Goal: Task Accomplishment & Management: Use online tool/utility

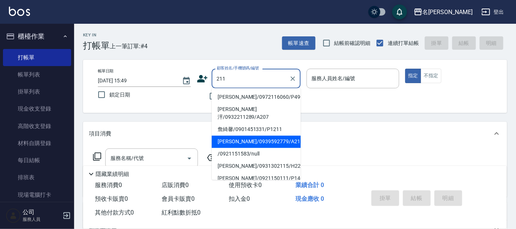
click at [258, 136] on li "[PERSON_NAME]/0939592779/A211" at bounding box center [256, 142] width 89 height 12
type input "[PERSON_NAME]/0939592779/A211"
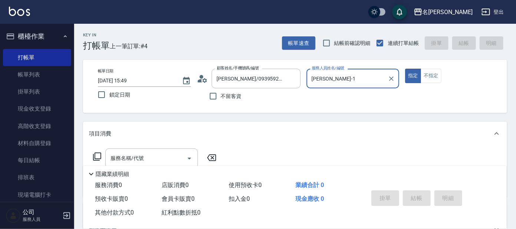
click at [333, 67] on label "服務人員姓名/編號" at bounding box center [328, 68] width 33 height 6
click at [333, 72] on input "[PERSON_NAME]-1" at bounding box center [347, 78] width 75 height 13
click at [335, 70] on label "服務人員姓名/編號" at bounding box center [328, 68] width 33 height 6
click at [335, 72] on input "[PERSON_NAME]-1" at bounding box center [347, 78] width 75 height 13
click at [347, 85] on div "[PERSON_NAME]-1 服務人員姓名/編號" at bounding box center [353, 79] width 93 height 20
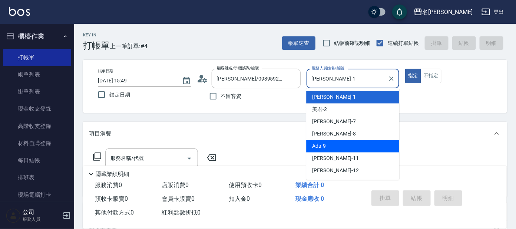
click at [334, 145] on div "Ada -9" at bounding box center [352, 146] width 93 height 12
type input "Ada-9"
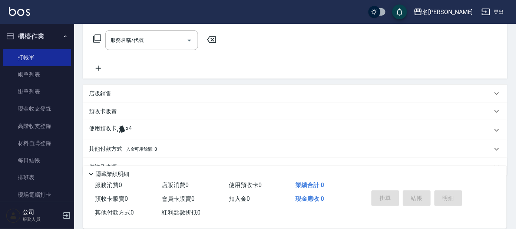
scroll to position [134, 0]
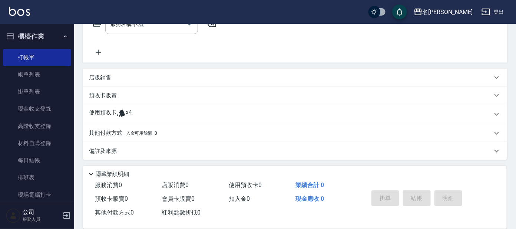
click at [148, 109] on div "使用預收卡 x4" at bounding box center [291, 114] width 404 height 11
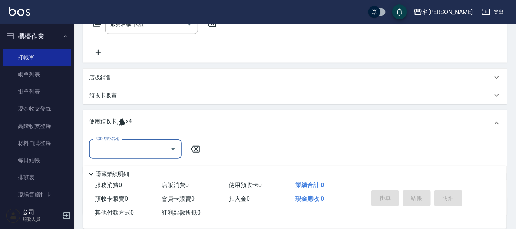
scroll to position [0, 0]
click at [140, 147] on input "卡券代號/名稱" at bounding box center [129, 148] width 75 height 13
drag, startPoint x: 145, startPoint y: 166, endPoint x: 152, endPoint y: 164, distance: 7.3
click at [147, 166] on div "剪髮包月買5送1 剩餘4張" at bounding box center [135, 167] width 93 height 12
type input "剪髮包月買5送1"
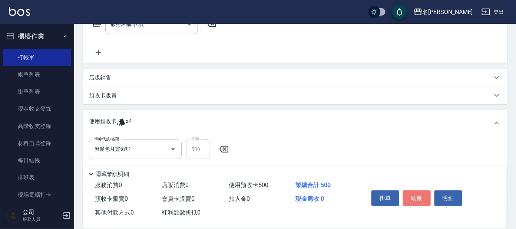
click at [422, 200] on button "結帳" at bounding box center [417, 198] width 28 height 16
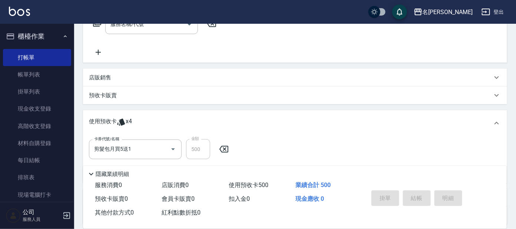
type input "[DATE] 17:30"
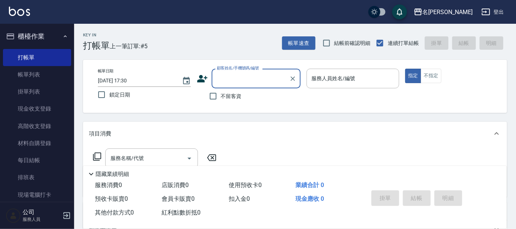
click at [238, 76] on input "顧客姓名/手機號碼/編號" at bounding box center [250, 78] width 71 height 13
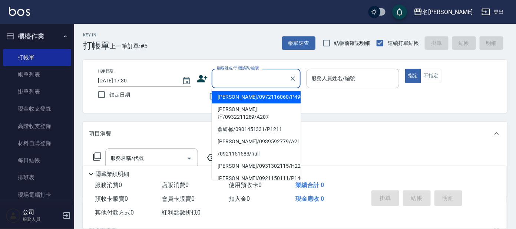
type input "ㄛ"
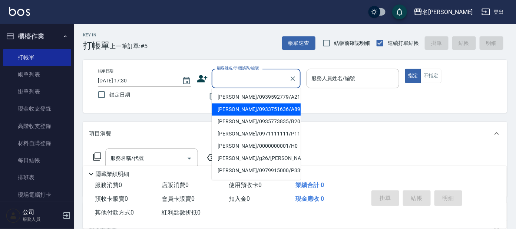
type input "ㄛ"
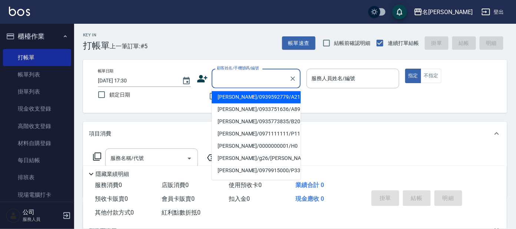
type input "ㄛ"
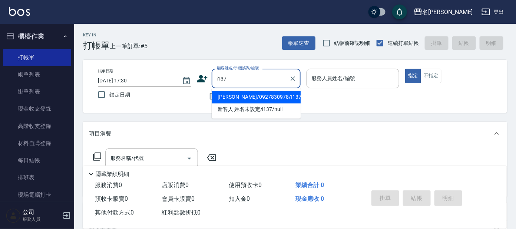
click at [241, 95] on li "[PERSON_NAME]/0927830978/I137" at bounding box center [256, 97] width 89 height 12
type input "[PERSON_NAME]/0927830978/I137"
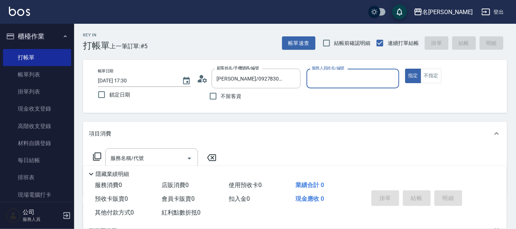
type input "Ada-9"
click at [96, 156] on icon at bounding box center [97, 156] width 9 height 9
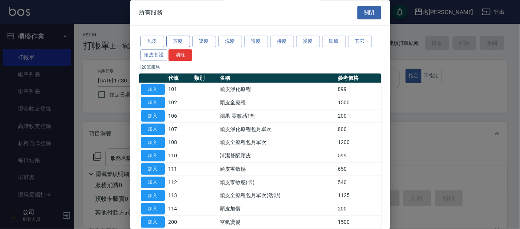
click at [179, 42] on button "剪髮" at bounding box center [178, 41] width 24 height 11
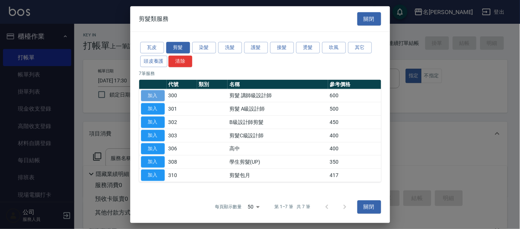
drag, startPoint x: 153, startPoint y: 95, endPoint x: 157, endPoint y: 93, distance: 4.5
click at [155, 93] on button "加入" at bounding box center [153, 95] width 24 height 11
type input "剪髮 講師級設計師(300)"
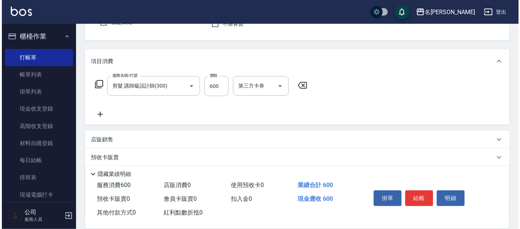
scroll to position [92, 0]
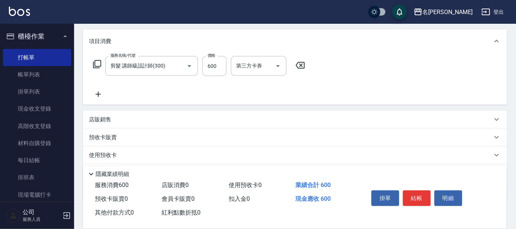
click at [97, 65] on icon at bounding box center [97, 64] width 9 height 9
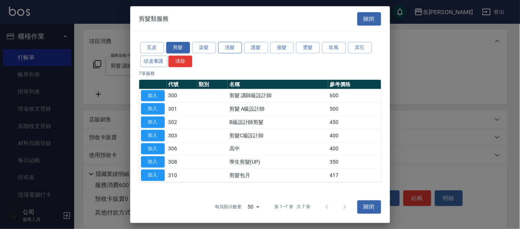
click at [227, 48] on button "洗髮" at bounding box center [230, 47] width 24 height 11
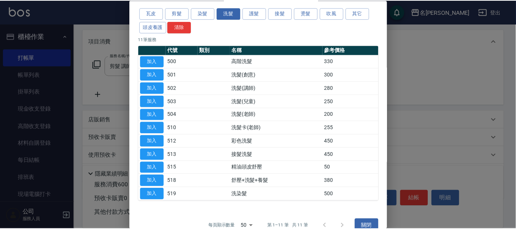
scroll to position [40, 0]
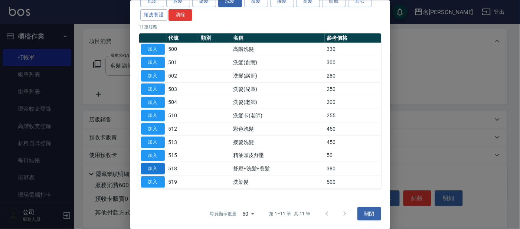
click at [149, 169] on button "加入" at bounding box center [153, 168] width 24 height 11
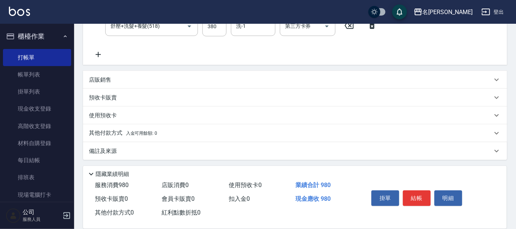
scroll to position [115, 0]
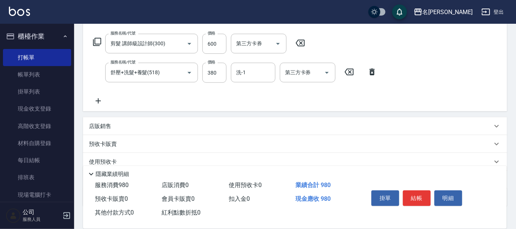
click at [97, 42] on icon at bounding box center [97, 41] width 9 height 9
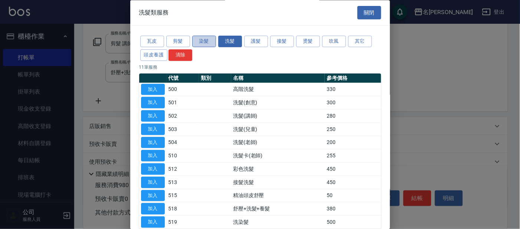
click at [198, 42] on button "染髮" at bounding box center [204, 41] width 24 height 11
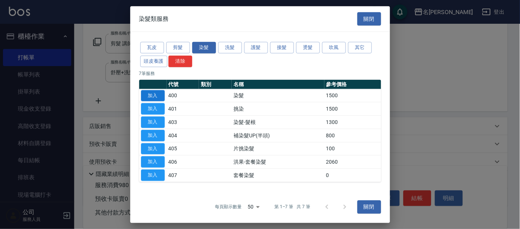
click at [152, 90] on button "加入" at bounding box center [153, 95] width 24 height 11
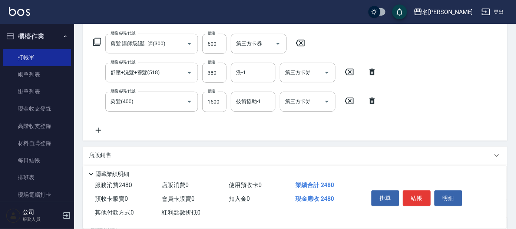
click at [414, 191] on button "結帳" at bounding box center [417, 198] width 28 height 16
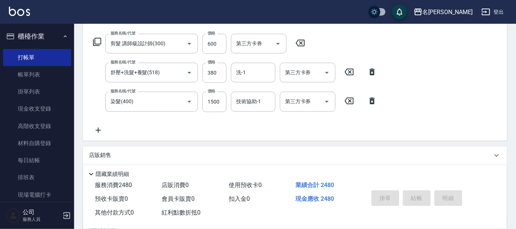
type input "[DATE] 18:21"
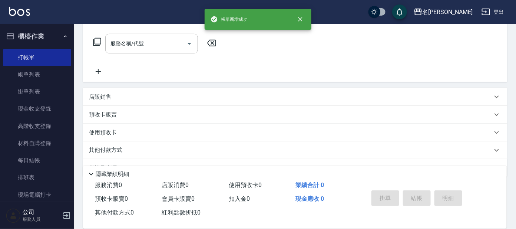
scroll to position [0, 0]
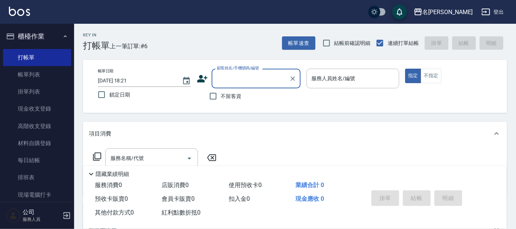
drag, startPoint x: 36, startPoint y: 71, endPoint x: 71, endPoint y: 78, distance: 35.8
click at [36, 71] on link "帳單列表" at bounding box center [37, 74] width 68 height 17
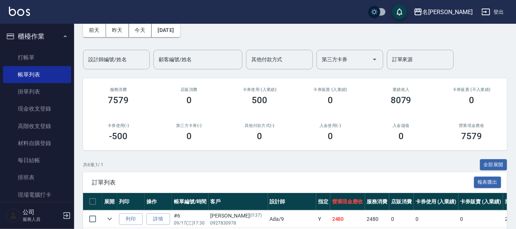
scroll to position [139, 0]
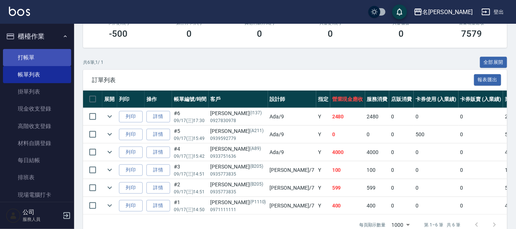
click at [28, 55] on link "打帳單" at bounding box center [37, 57] width 68 height 17
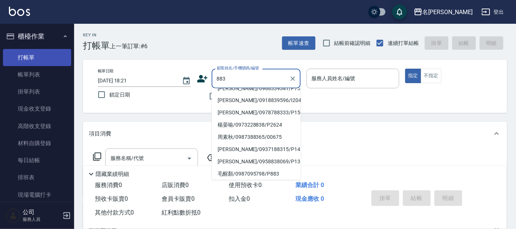
scroll to position [21, 0]
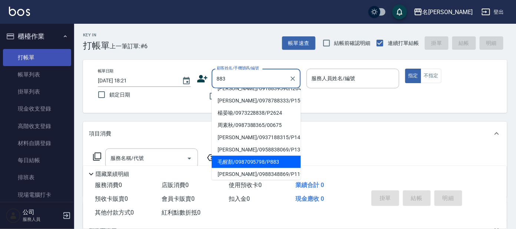
type input "毛醒顏/0987095798/P883"
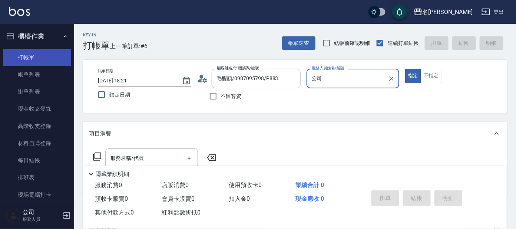
type input "公"
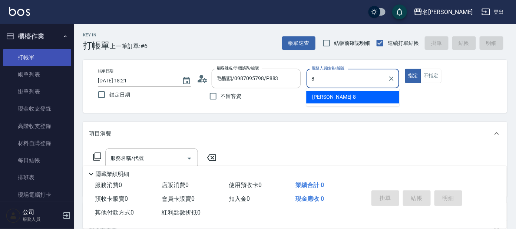
type input "[PERSON_NAME]-8"
type button "true"
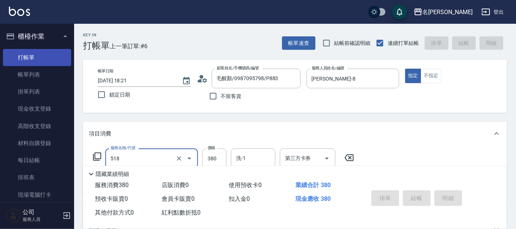
type input "518"
type input "[DATE] 18:32"
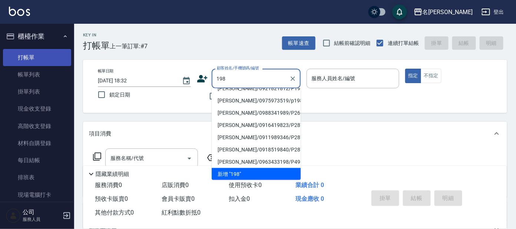
scroll to position [3, 0]
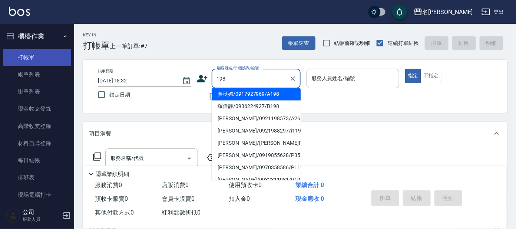
type input "黃秋媚/0917927969/A198"
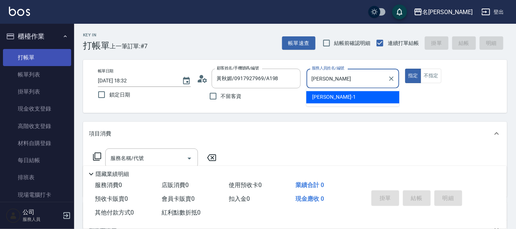
type input "宥"
type input "[PERSON_NAME]-8"
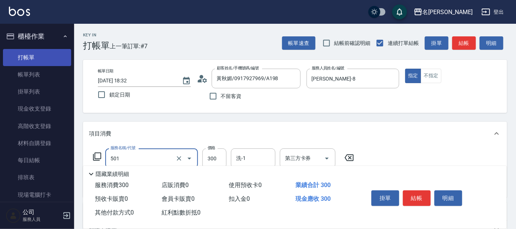
type input "洗髮(創意)(501)"
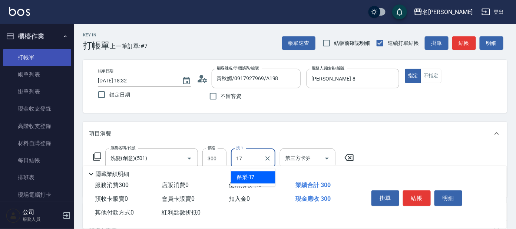
type input "酪梨-17"
